Goal: Task Accomplishment & Management: Manage account settings

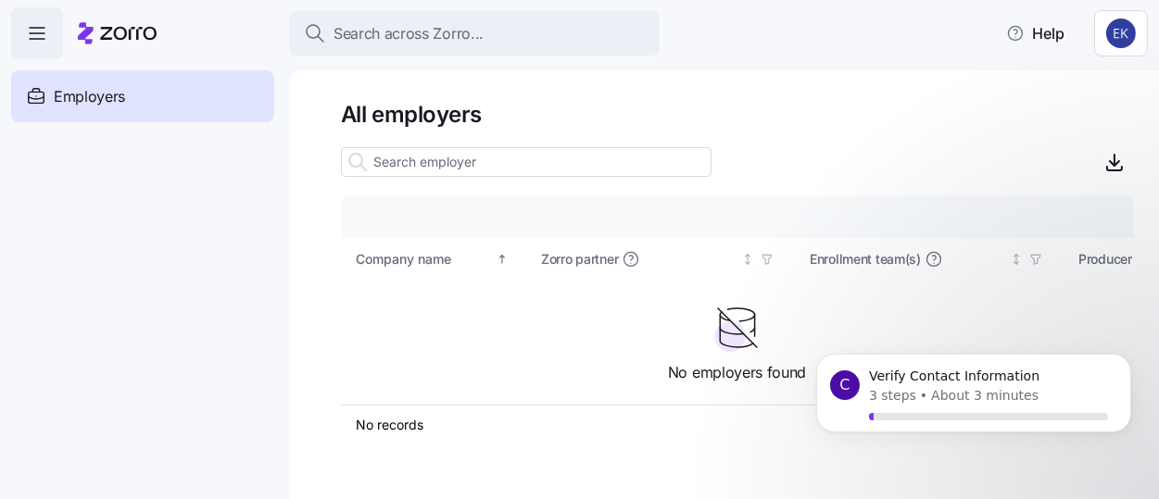
click at [31, 24] on icon "button" at bounding box center [37, 33] width 22 height 22
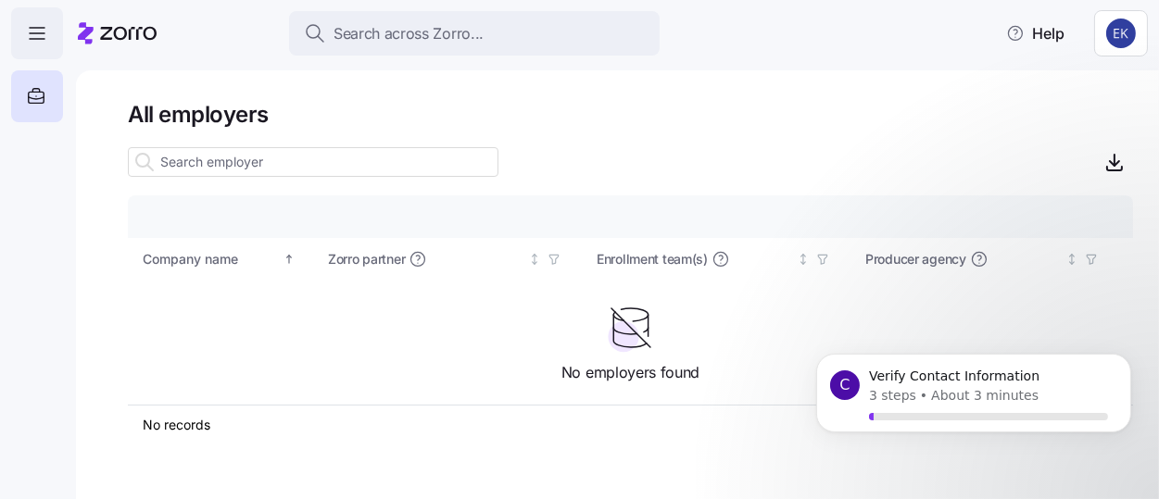
click at [31, 24] on icon "button" at bounding box center [37, 33] width 22 height 22
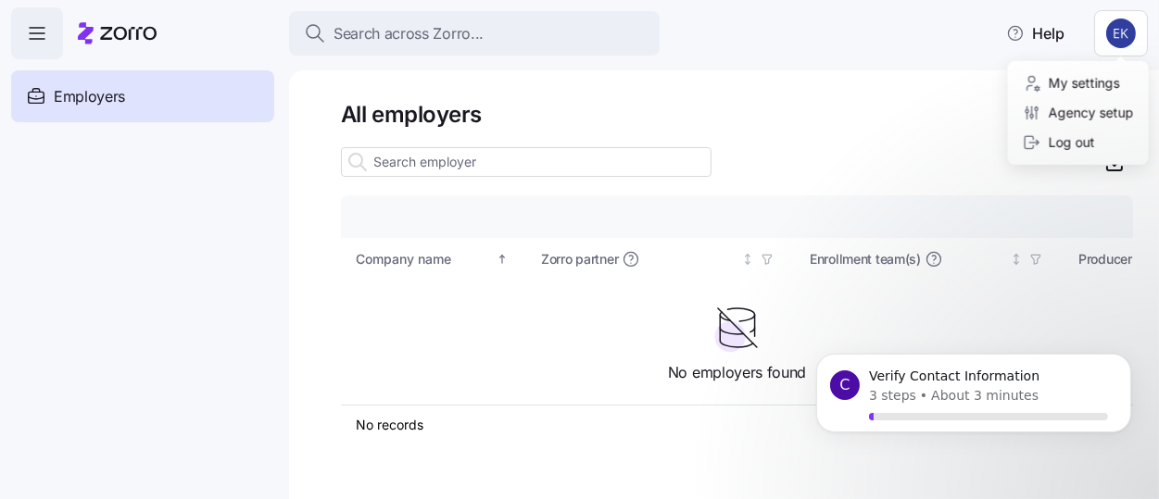
click at [1137, 34] on html "Search across Zorro... Help Employers Demo employers Prospects Demo prospects A…" at bounding box center [579, 244] width 1159 height 488
click at [1091, 119] on div "Agency setup" at bounding box center [1078, 113] width 111 height 20
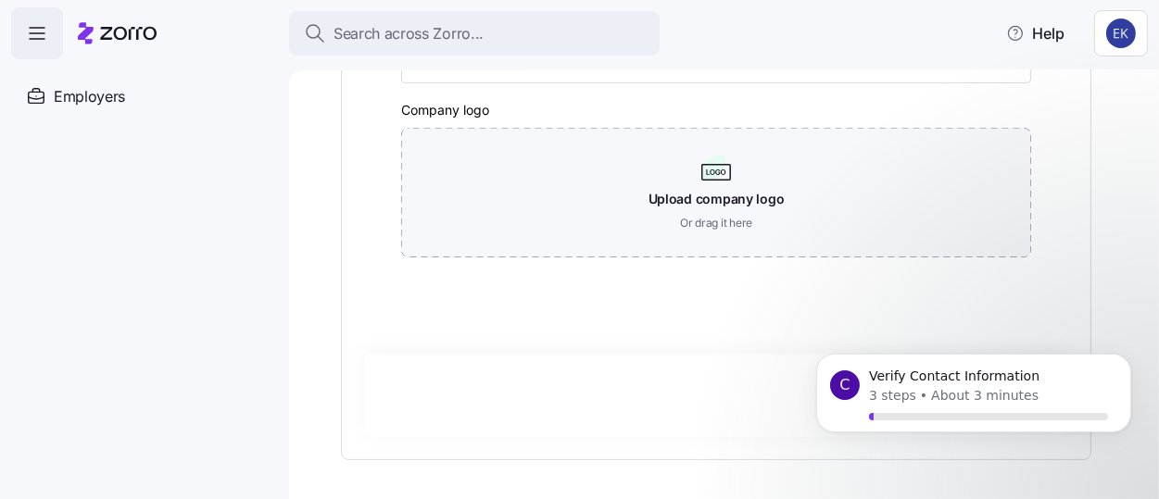
scroll to position [691, 0]
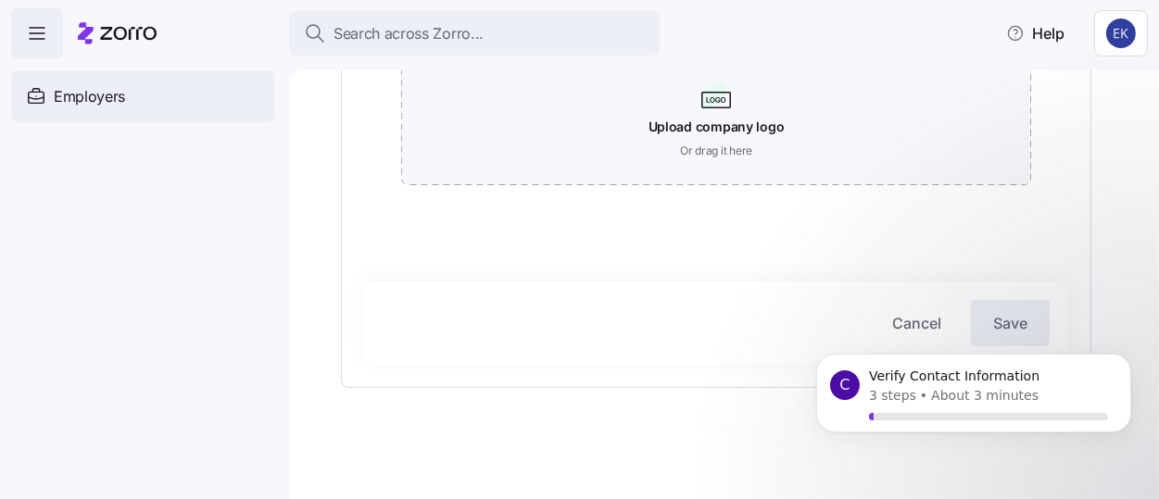
click at [50, 82] on div "Employers" at bounding box center [142, 96] width 263 height 52
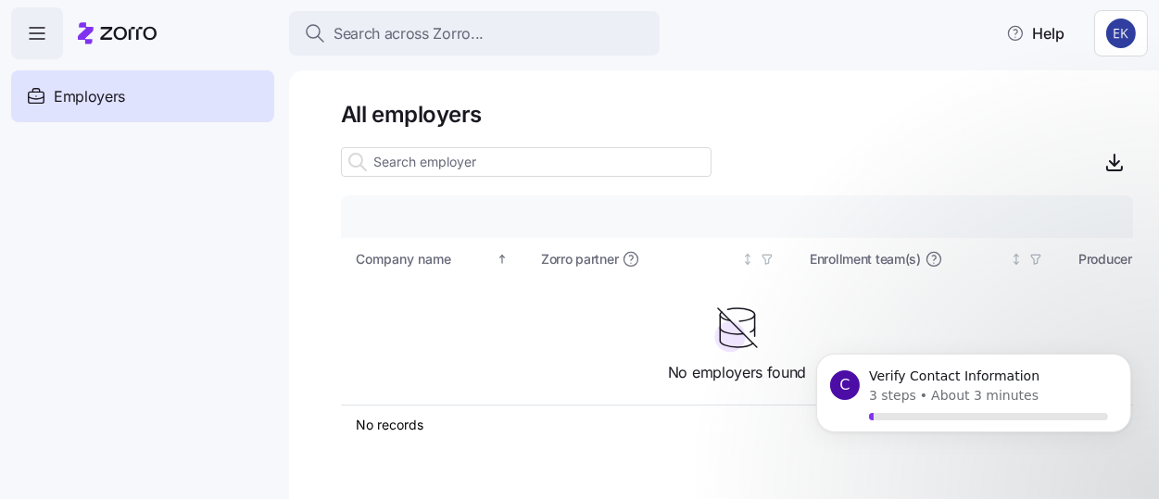
click at [501, 162] on input at bounding box center [526, 162] width 371 height 30
click at [937, 379] on p "Verify Contact Information" at bounding box center [987, 376] width 239 height 19
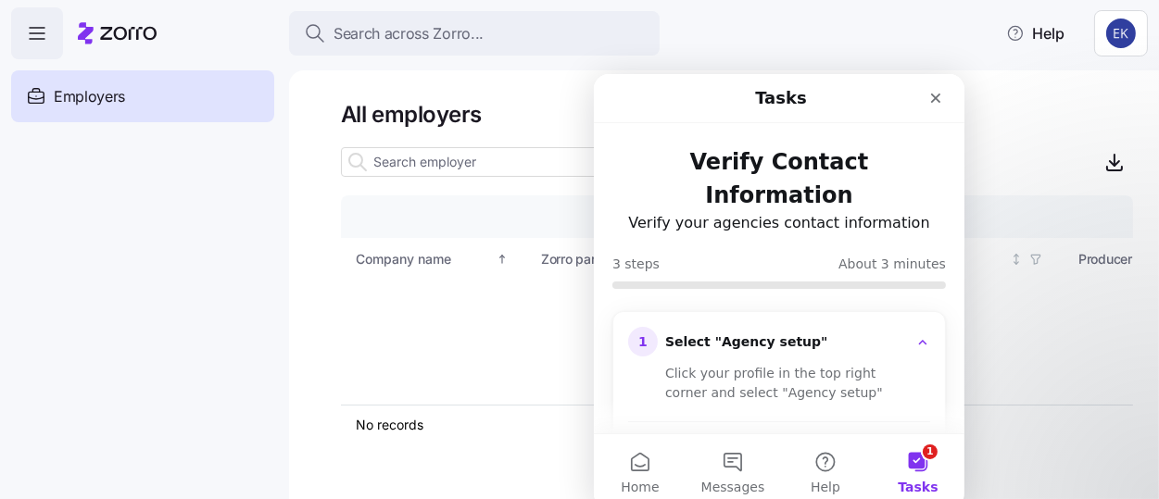
scroll to position [154, 0]
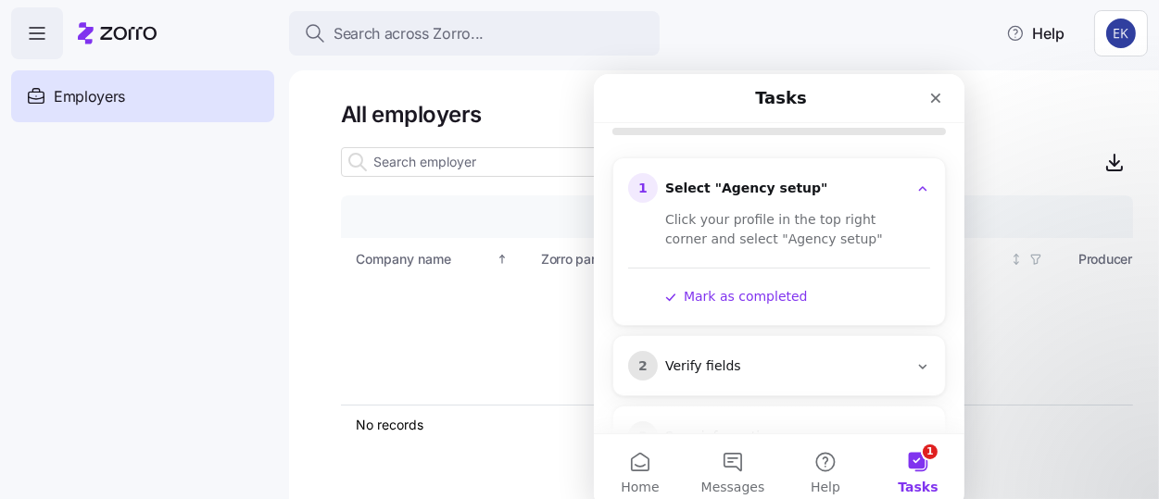
click at [751, 286] on button "Mark as completed" at bounding box center [735, 295] width 143 height 19
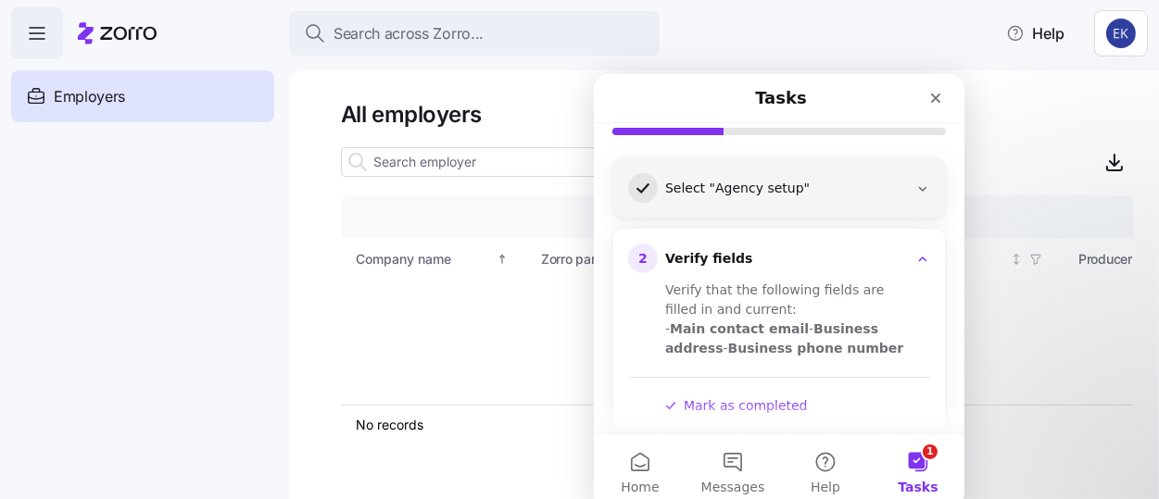
click at [756, 396] on button "Mark as completed" at bounding box center [735, 405] width 143 height 19
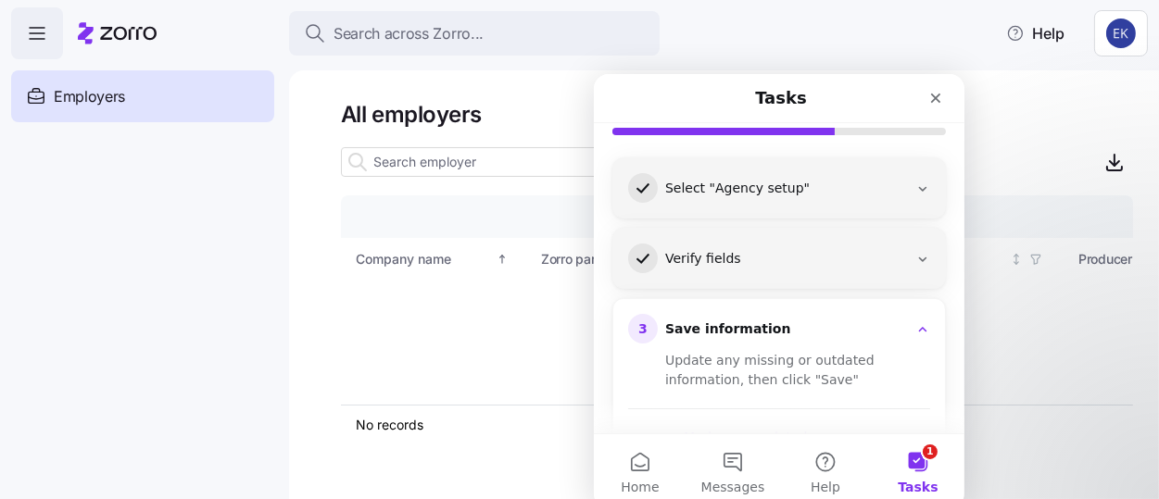
click at [756, 414] on div "3 Save information Update any missing or outdated information, then click "Save…" at bounding box center [778, 381] width 332 height 167
click at [754, 427] on button "Mark as completed" at bounding box center [735, 436] width 143 height 19
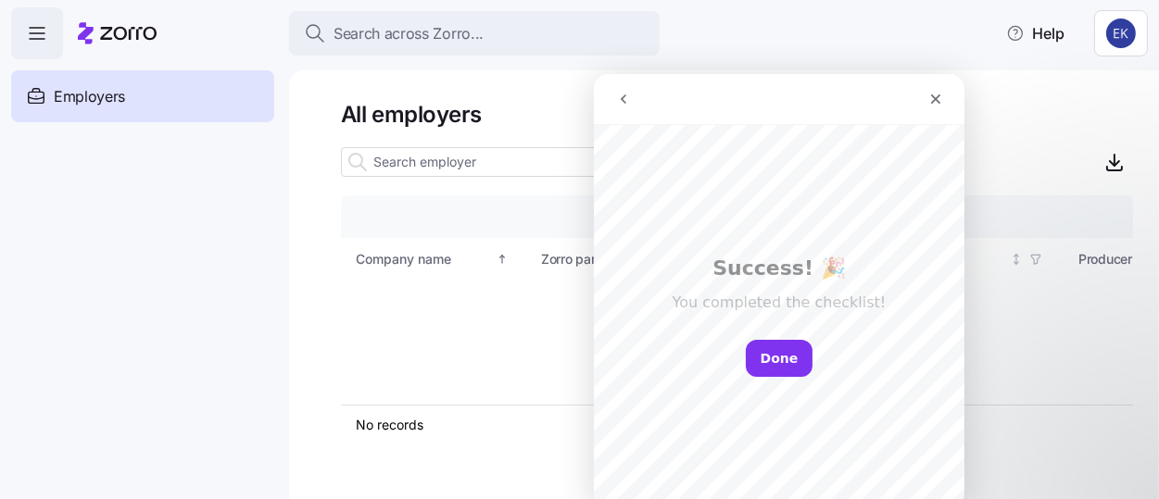
scroll to position [0, 0]
click at [792, 358] on button "Done" at bounding box center [779, 357] width 68 height 37
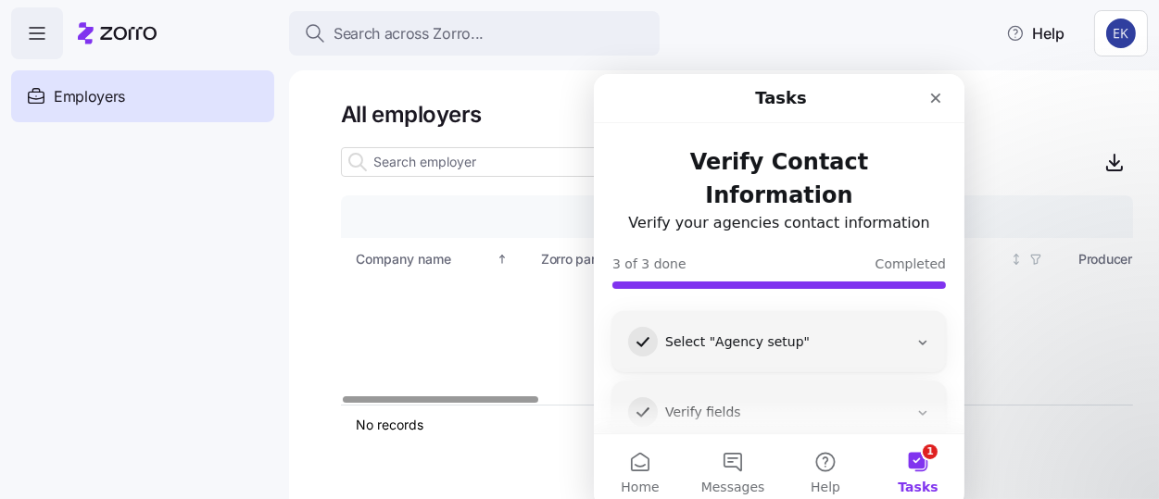
scroll to position [29, 0]
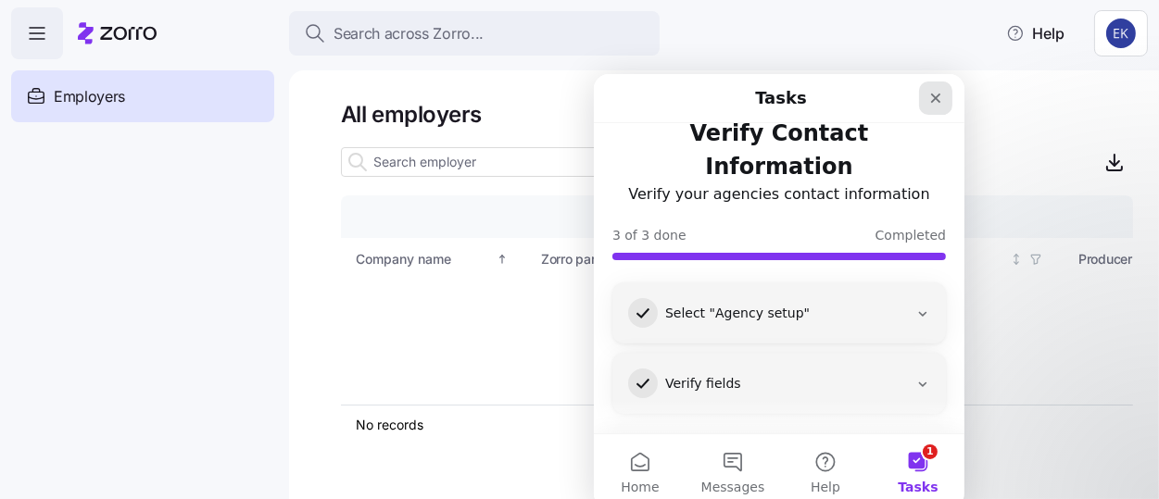
click at [939, 87] on div "Close" at bounding box center [934, 97] width 33 height 33
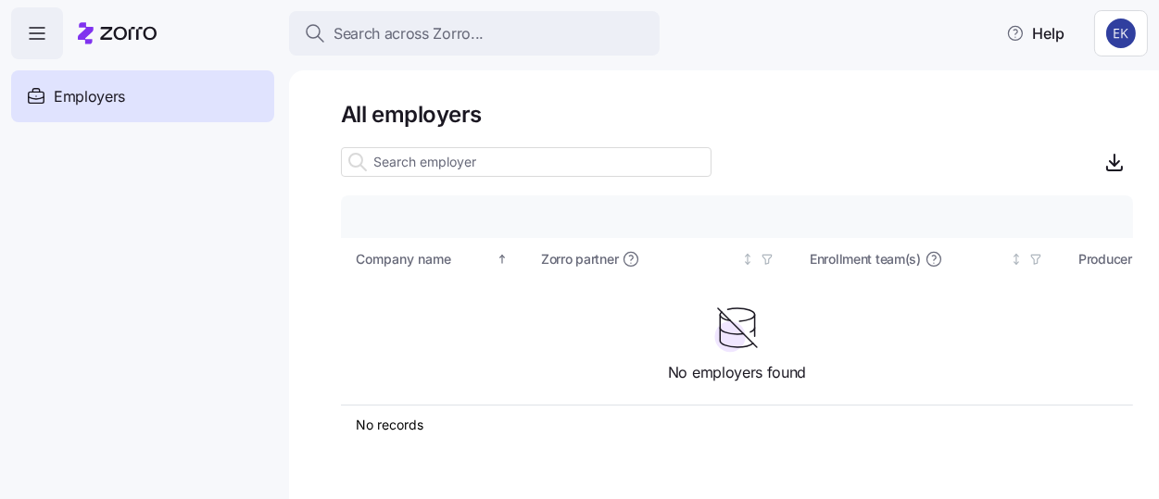
click at [37, 43] on icon "button" at bounding box center [37, 33] width 22 height 22
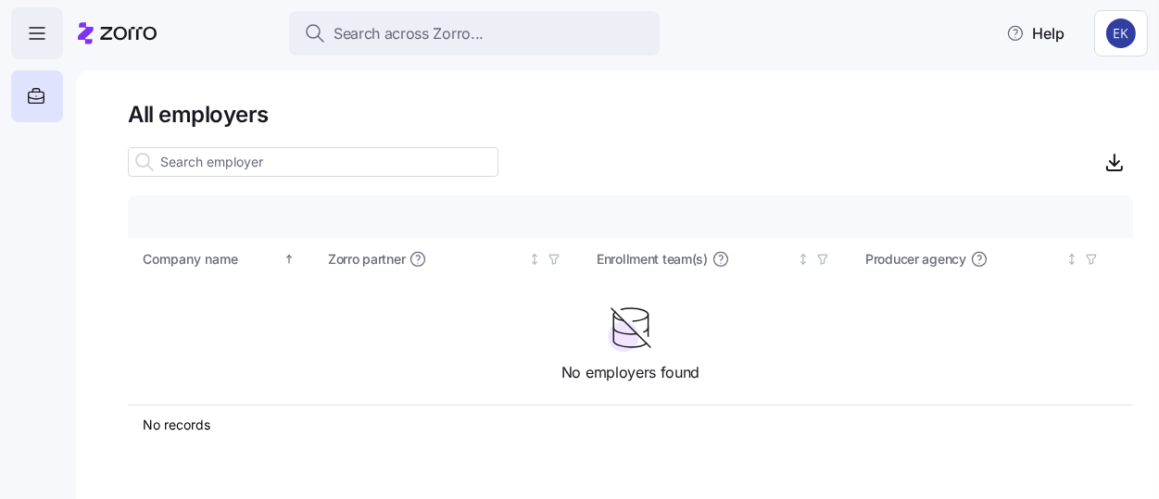
click at [37, 43] on icon "button" at bounding box center [37, 33] width 22 height 22
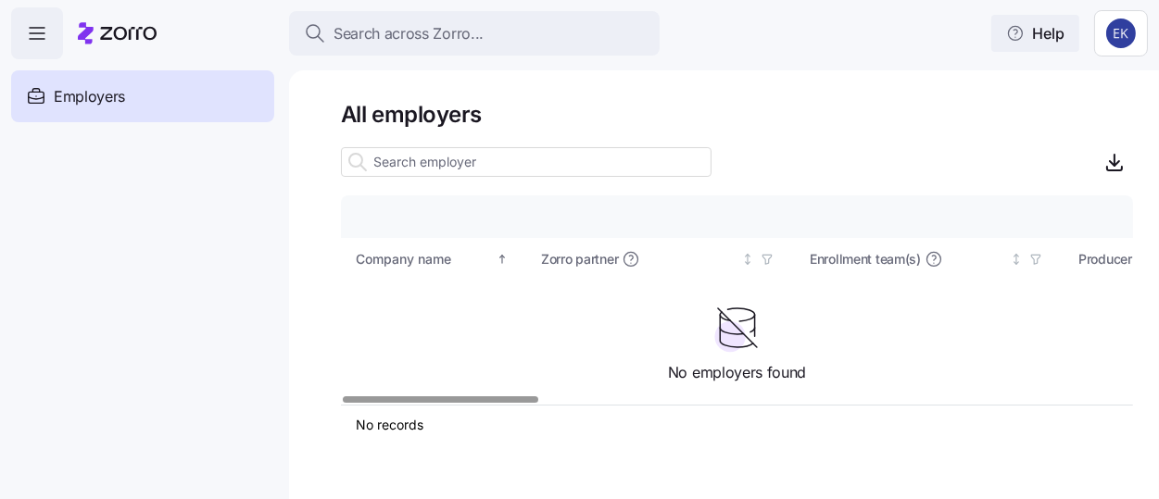
click at [1036, 23] on span "Help" at bounding box center [1035, 33] width 58 height 22
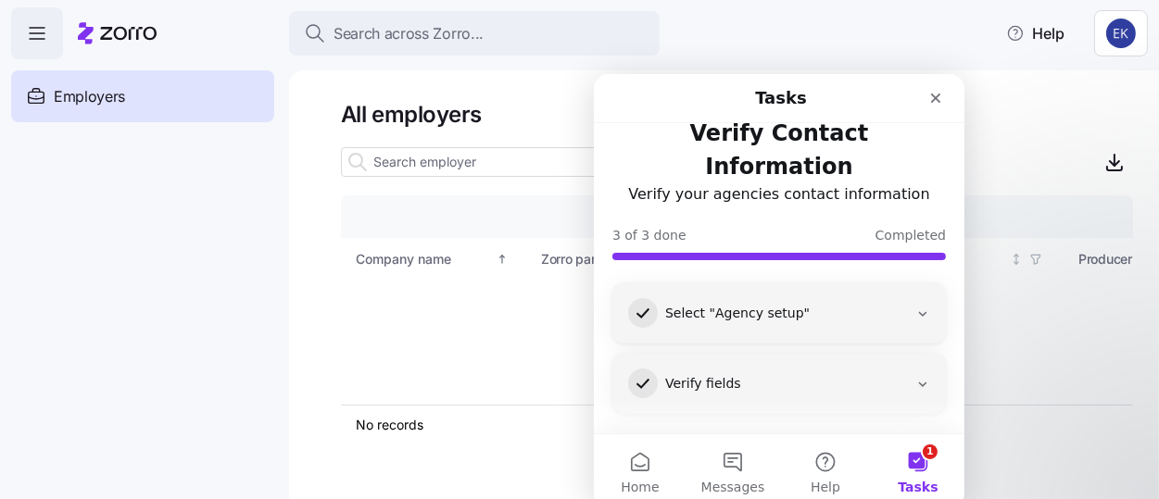
scroll to position [70, 0]
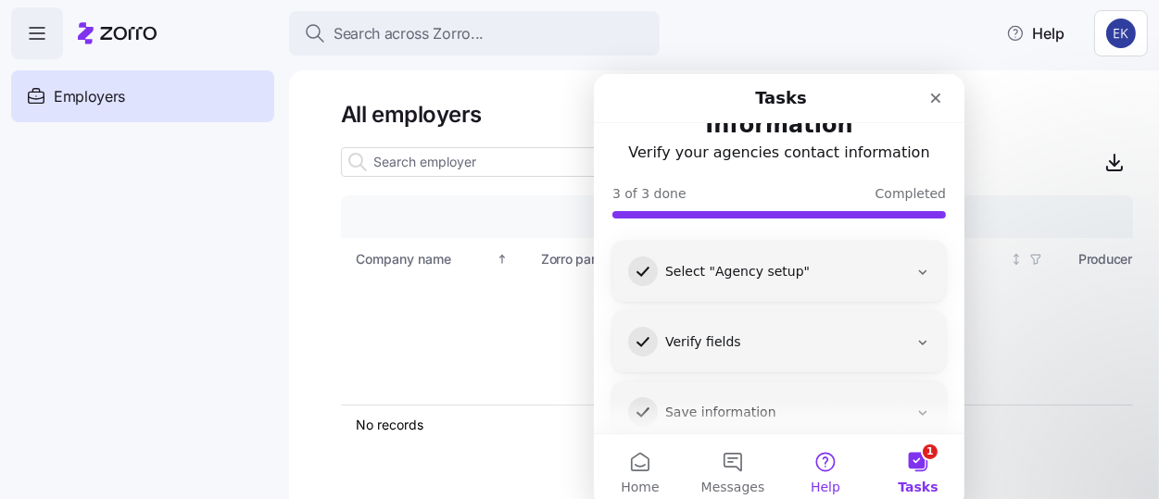
click at [838, 466] on button "Help" at bounding box center [824, 471] width 93 height 74
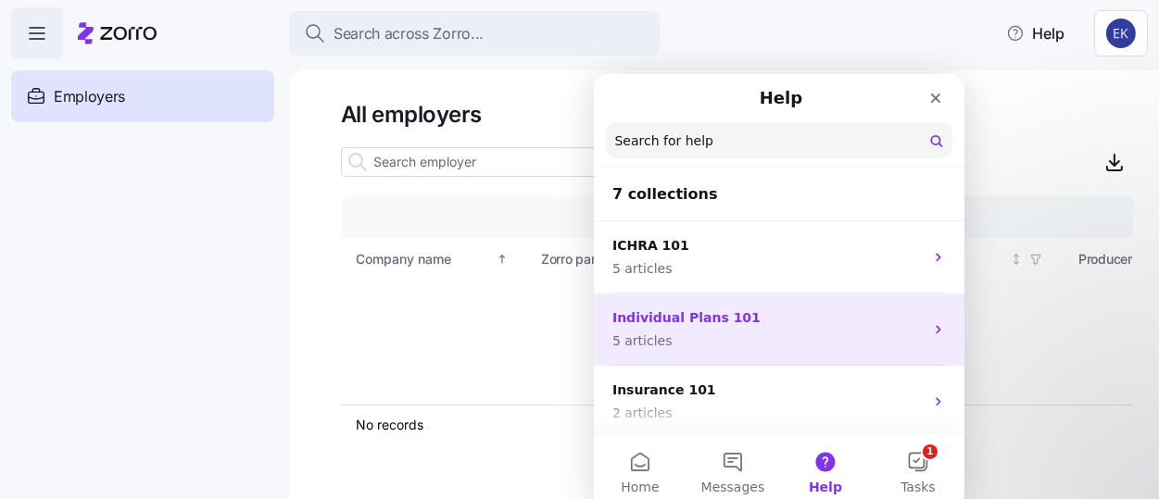
scroll to position [292, 0]
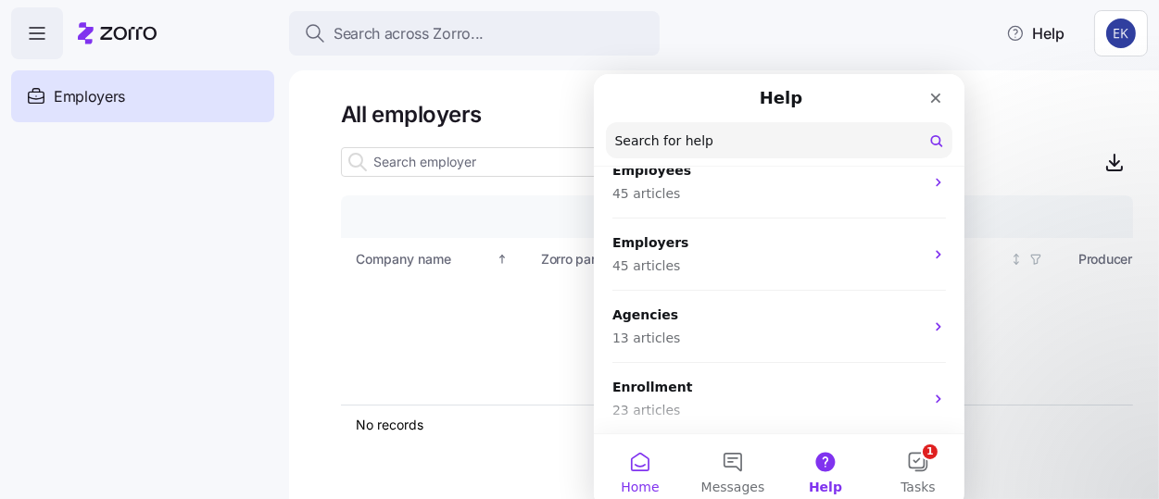
click at [636, 445] on button "Home" at bounding box center [639, 471] width 93 height 74
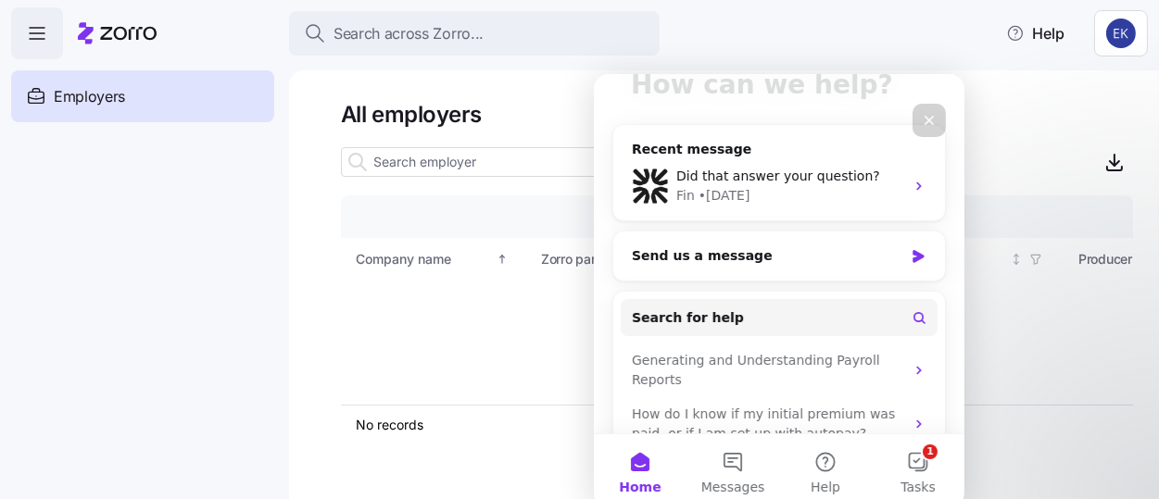
scroll to position [268, 0]
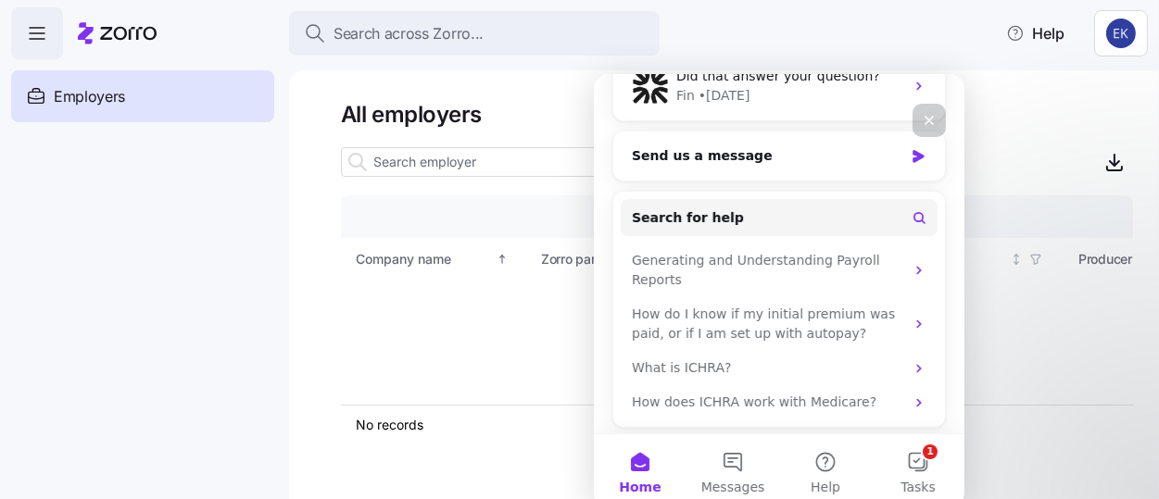
click at [937, 117] on div "Close" at bounding box center [927, 119] width 33 height 33
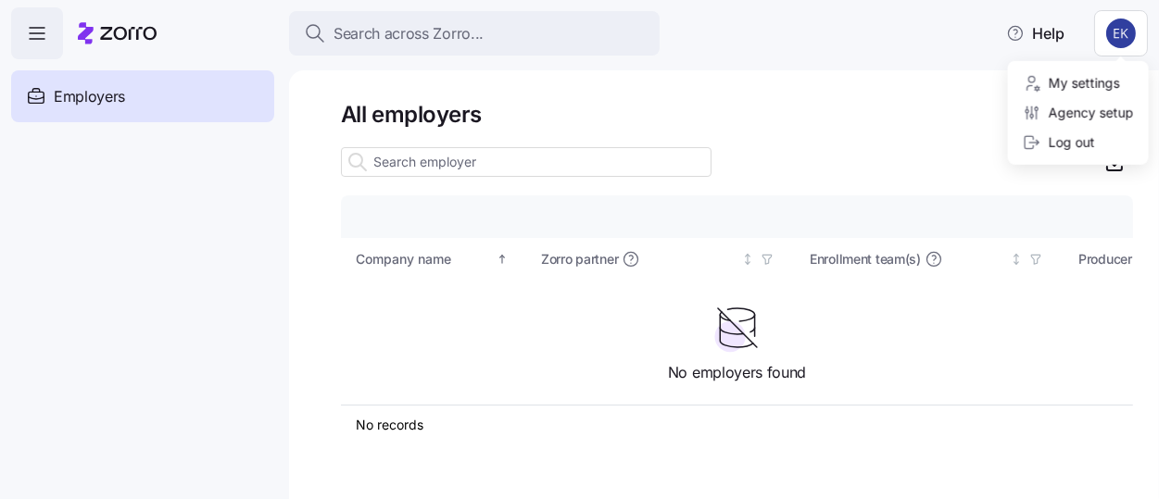
click at [1136, 38] on html "Search across Zorro... Help Employers Demo employers Prospects Demo prospects A…" at bounding box center [579, 244] width 1159 height 488
click at [1074, 84] on div "My settings" at bounding box center [1071, 83] width 97 height 20
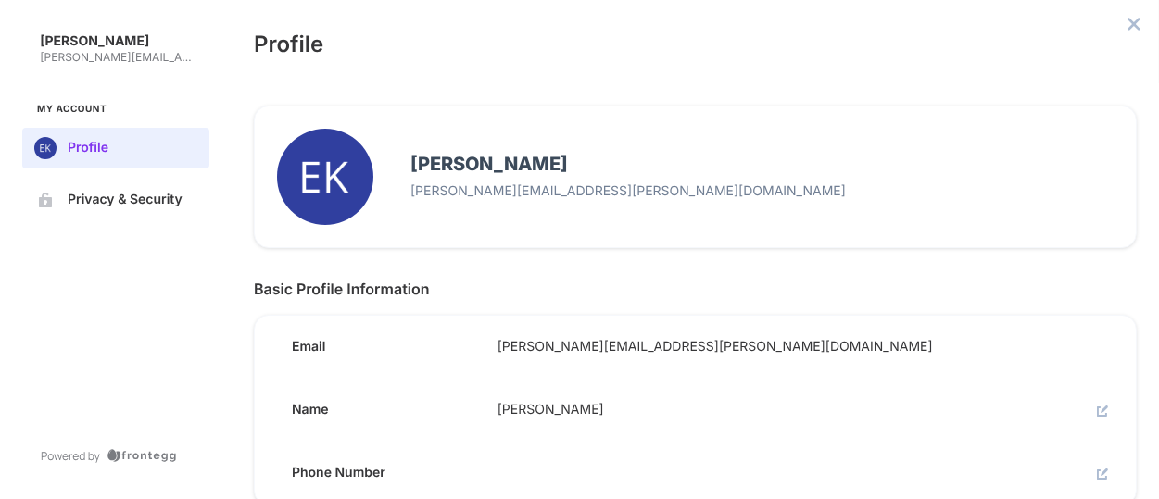
click at [110, 177] on nav "Erin Keeler erin.keeler@marshmma.com My Account Profile Privacy & Security" at bounding box center [116, 125] width 232 height 250
click at [94, 206] on span "Privacy & Security" at bounding box center [131, 200] width 126 height 15
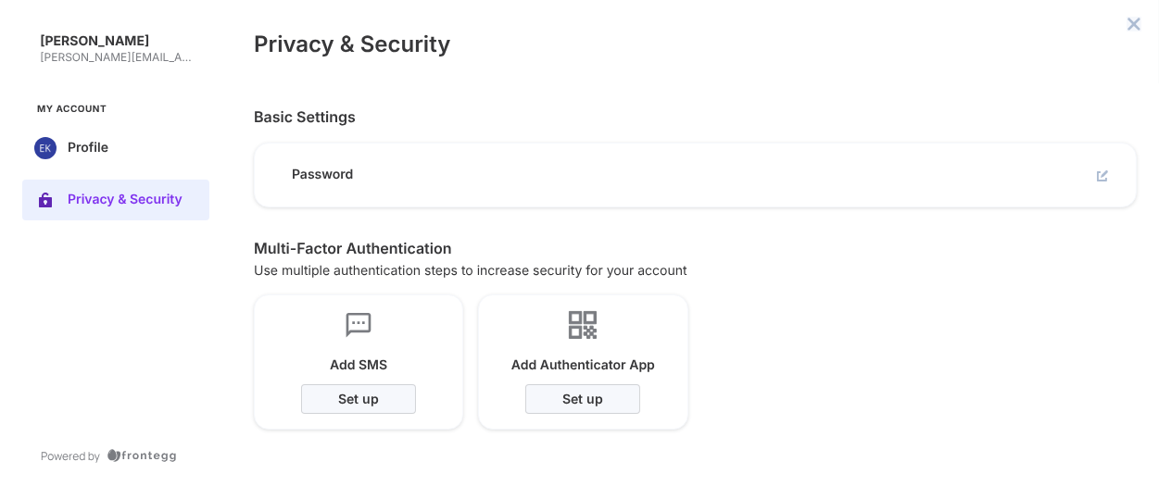
click at [1141, 26] on icon "close admin-box" at bounding box center [1133, 24] width 15 height 15
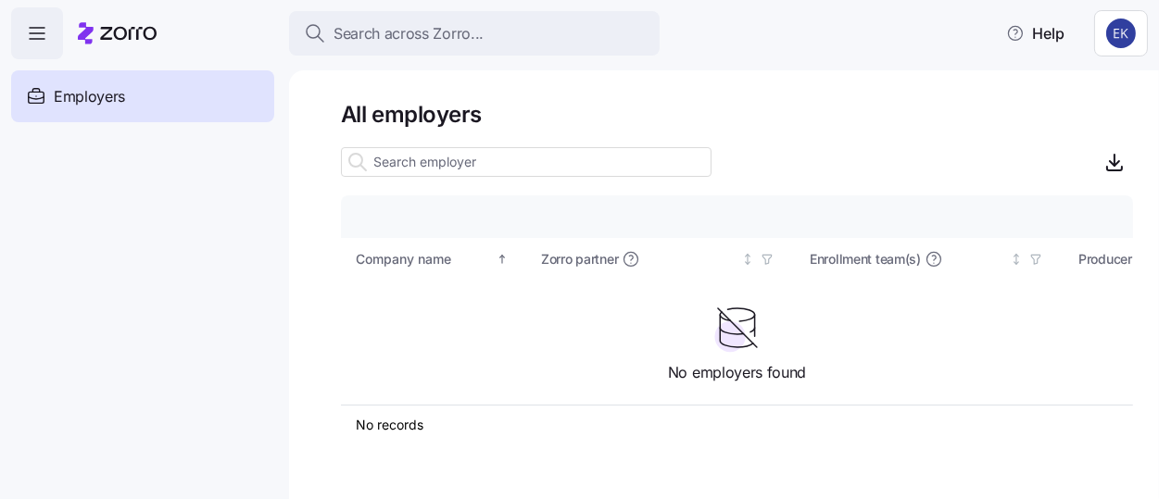
click at [1125, 31] on html "Search across Zorro... Help Employers Demo employers Prospects Demo prospects A…" at bounding box center [579, 244] width 1159 height 488
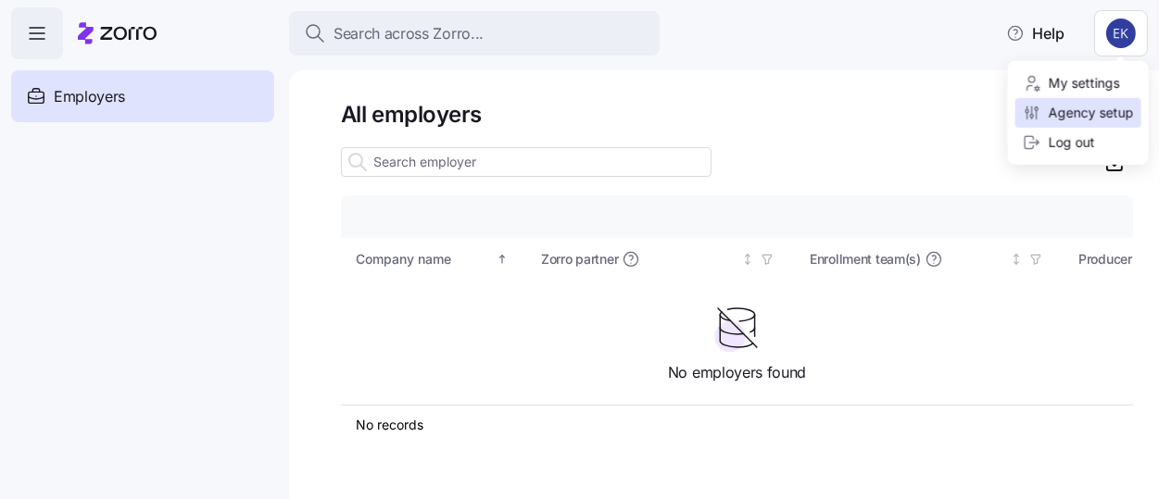
click at [1096, 119] on div "Agency setup" at bounding box center [1078, 113] width 111 height 20
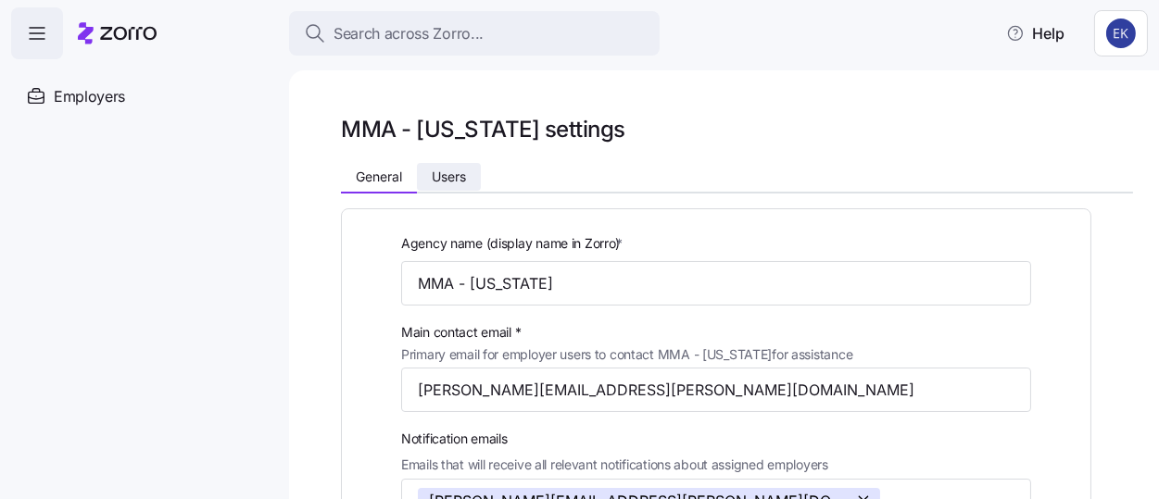
click at [457, 170] on span "Users" at bounding box center [449, 176] width 34 height 13
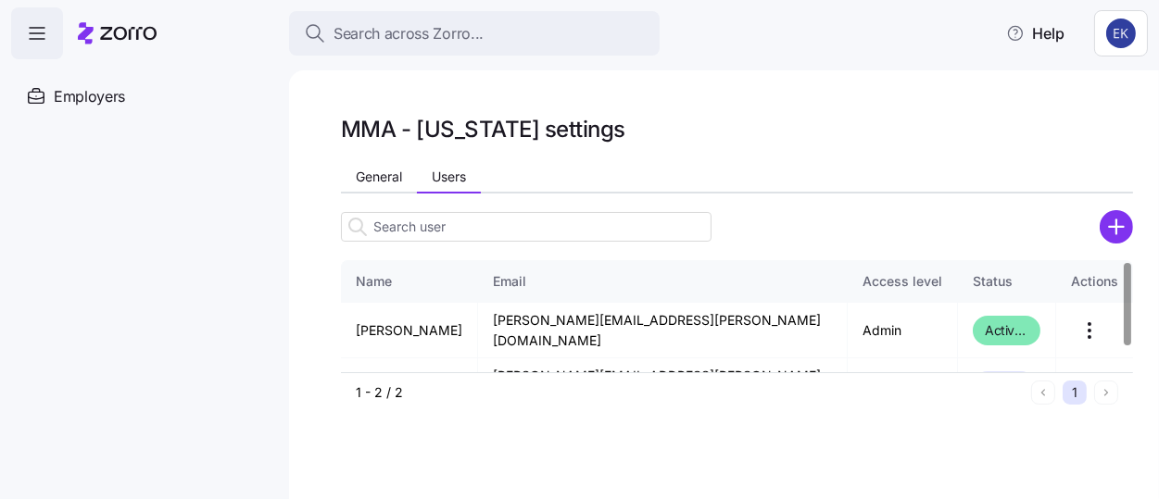
scroll to position [34, 0]
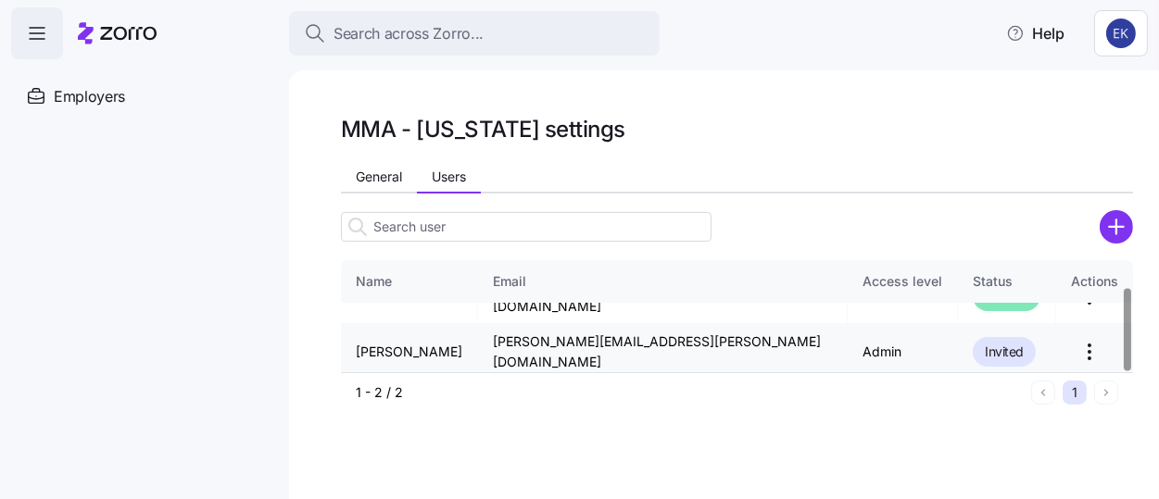
click at [1065, 346] on html "Search across Zorro... Help Employers Demo employers Prospects Demo prospects A…" at bounding box center [579, 244] width 1159 height 488
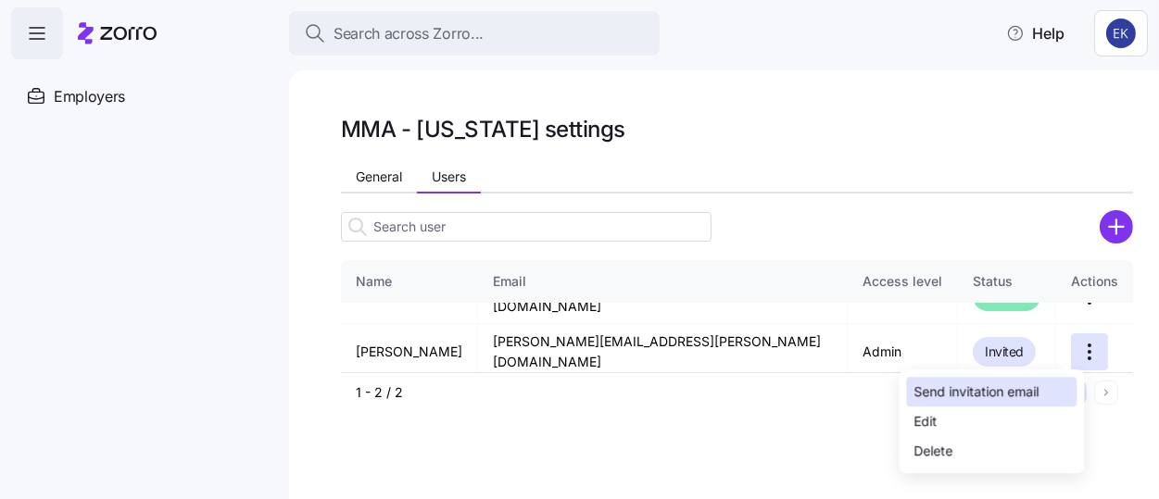
click at [1007, 394] on div "Send invitation email" at bounding box center [975, 392] width 125 height 20
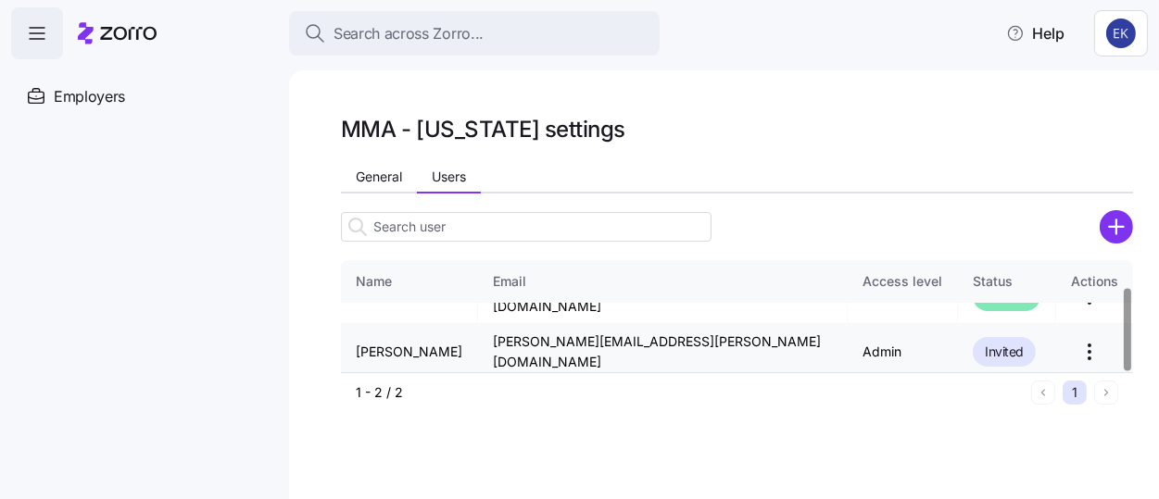
click at [1063, 339] on html "Search across Zorro... Help Employers Demo employers Prospects Demo prospects A…" at bounding box center [579, 244] width 1159 height 488
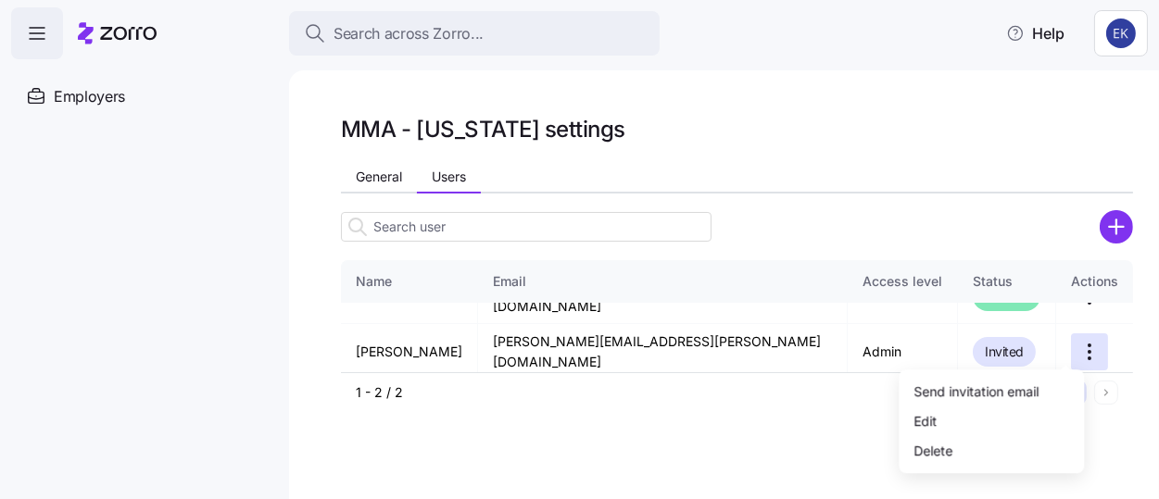
click at [1114, 216] on html "Search across Zorro... Help Employers Demo employers Prospects Demo prospects A…" at bounding box center [579, 244] width 1159 height 488
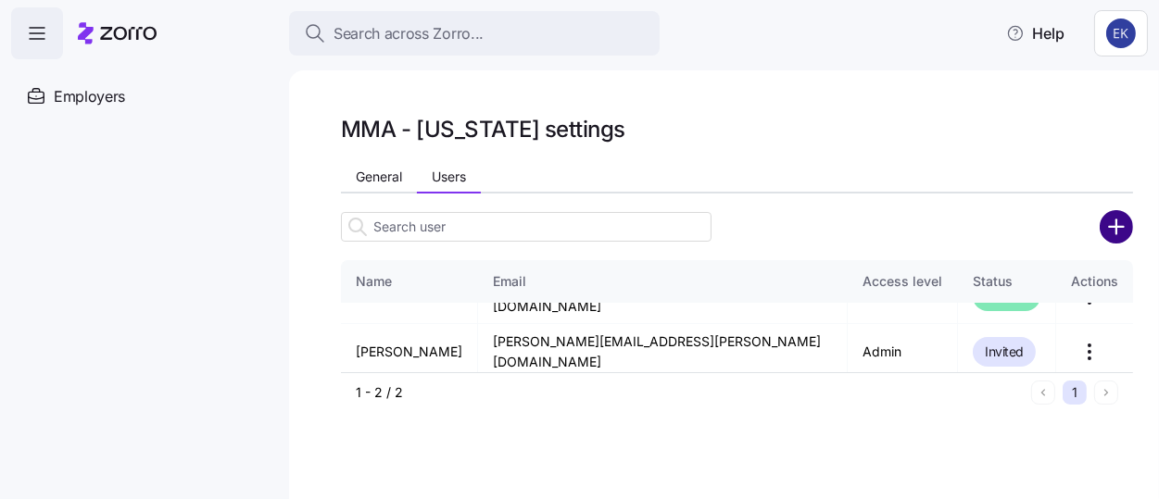
click at [1125, 218] on circle "add icon" at bounding box center [1116, 227] width 31 height 31
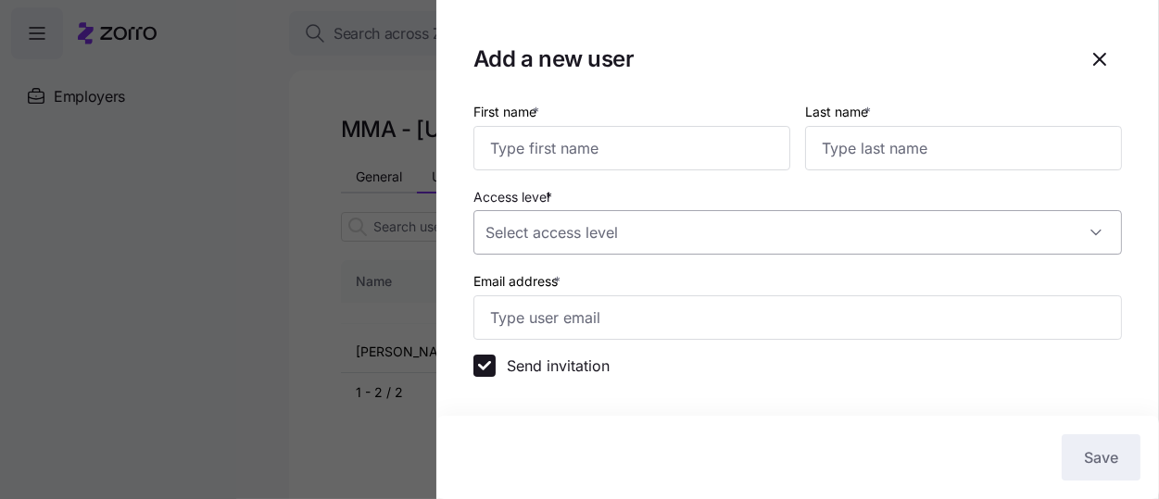
click at [723, 236] on input "Access level *" at bounding box center [797, 232] width 648 height 44
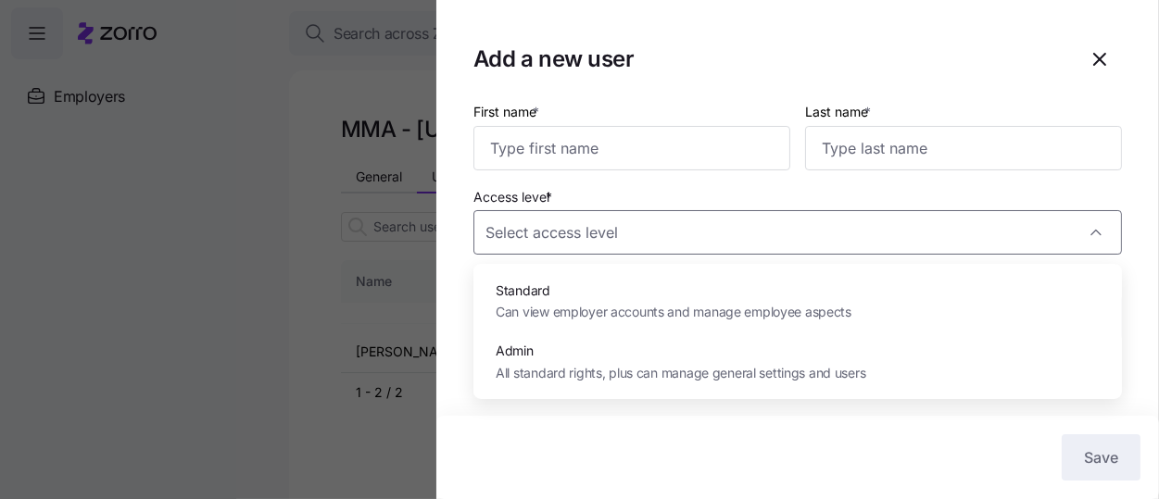
click at [984, 188] on div "Access level *" at bounding box center [797, 220] width 648 height 70
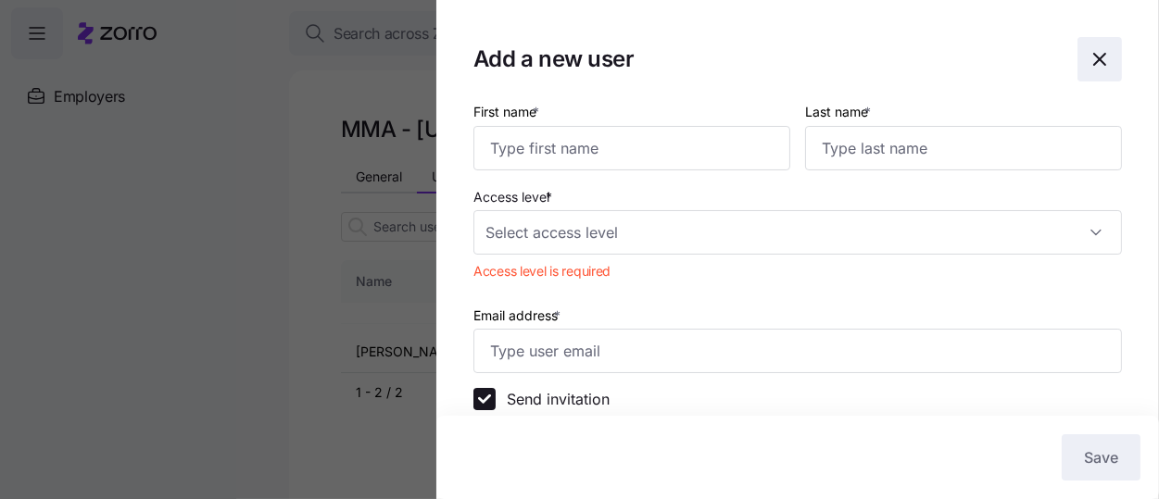
click at [1105, 65] on icon "button" at bounding box center [1099, 59] width 11 height 11
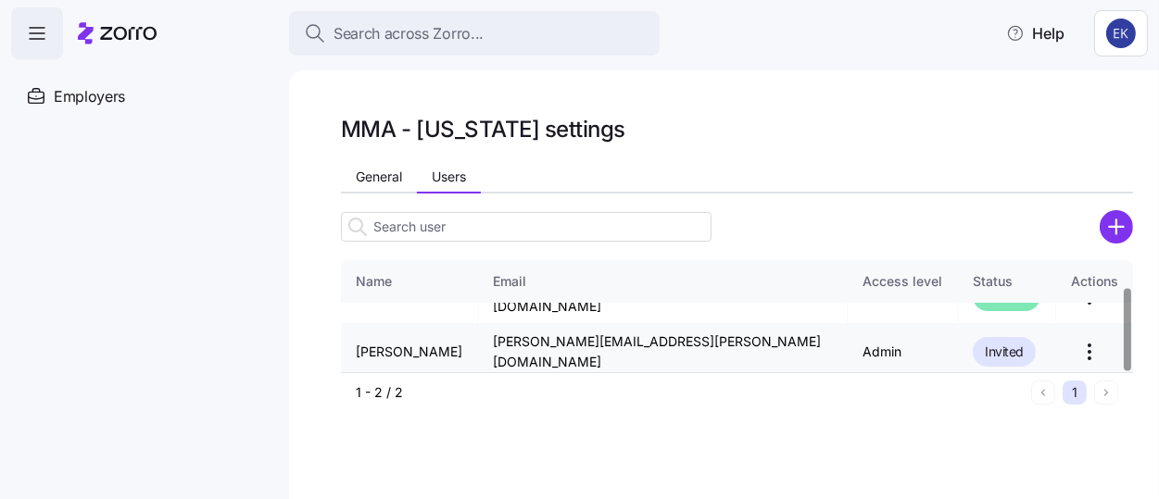
click at [1059, 340] on html "Search across Zorro... Help Employers Demo employers Prospects Demo prospects A…" at bounding box center [579, 244] width 1159 height 488
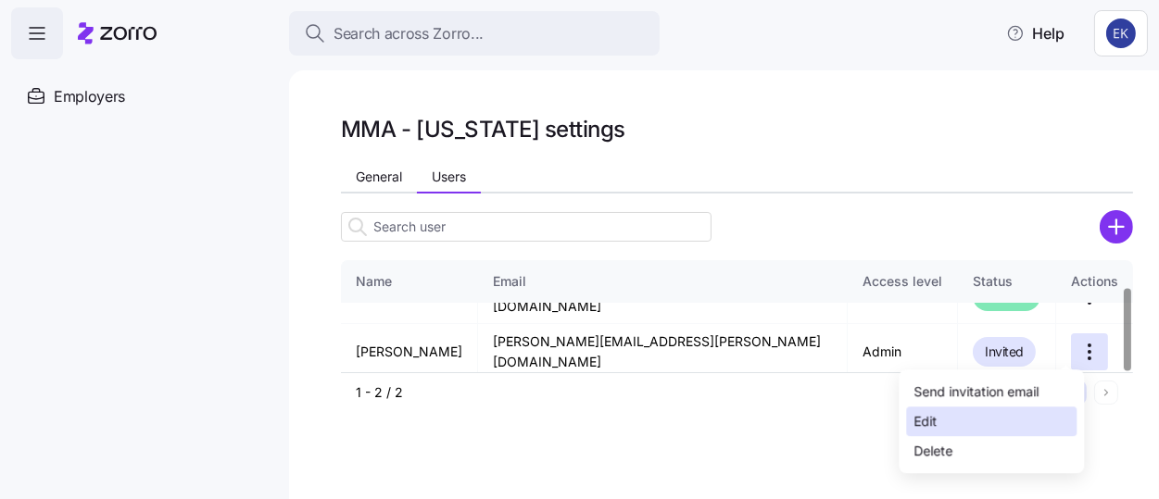
click at [963, 433] on div "Edit" at bounding box center [991, 422] width 170 height 30
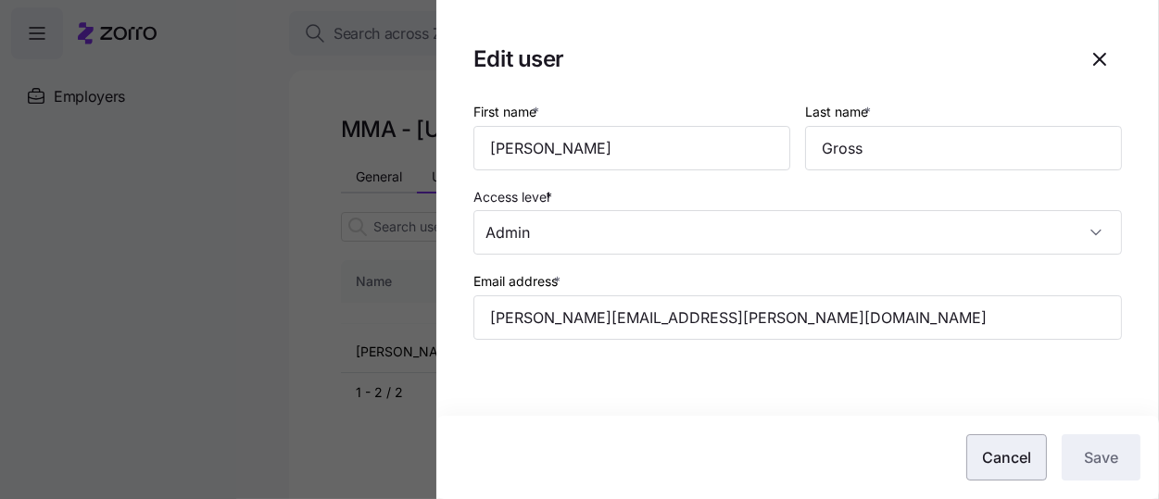
click at [1001, 473] on button "Cancel" at bounding box center [1006, 457] width 81 height 46
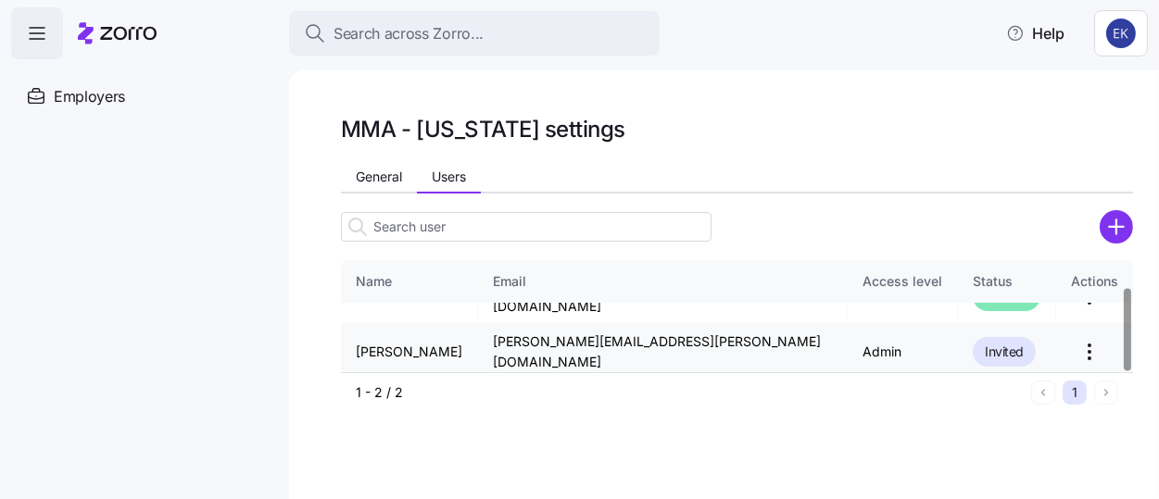
click at [1072, 342] on html "Search across Zorro... Help Employers Demo employers Prospects Demo prospects A…" at bounding box center [579, 244] width 1159 height 488
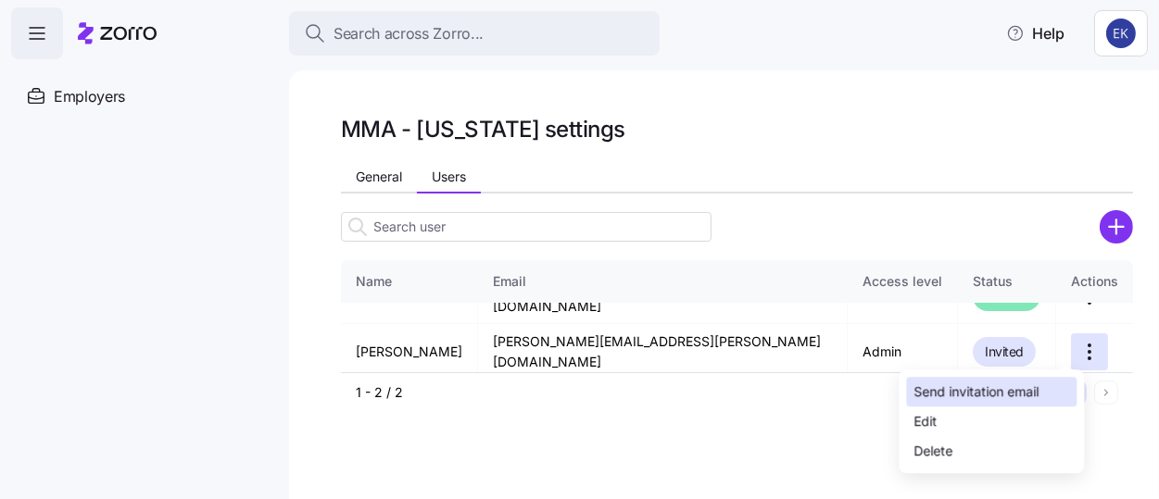
click at [989, 390] on div "Send invitation email" at bounding box center [975, 392] width 125 height 20
